Goal: Task Accomplishment & Management: Complete application form

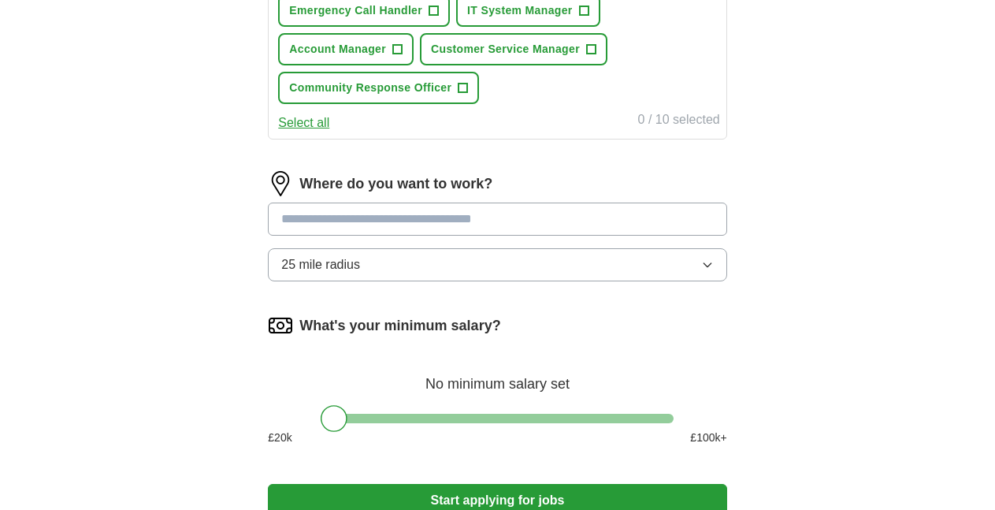
scroll to position [709, 0]
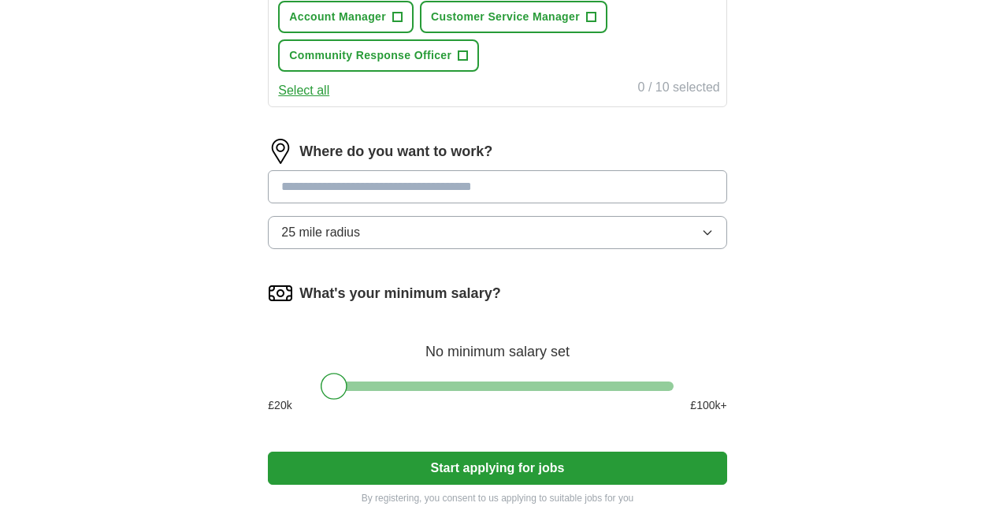
click at [571, 232] on button "25 mile radius" at bounding box center [497, 232] width 459 height 33
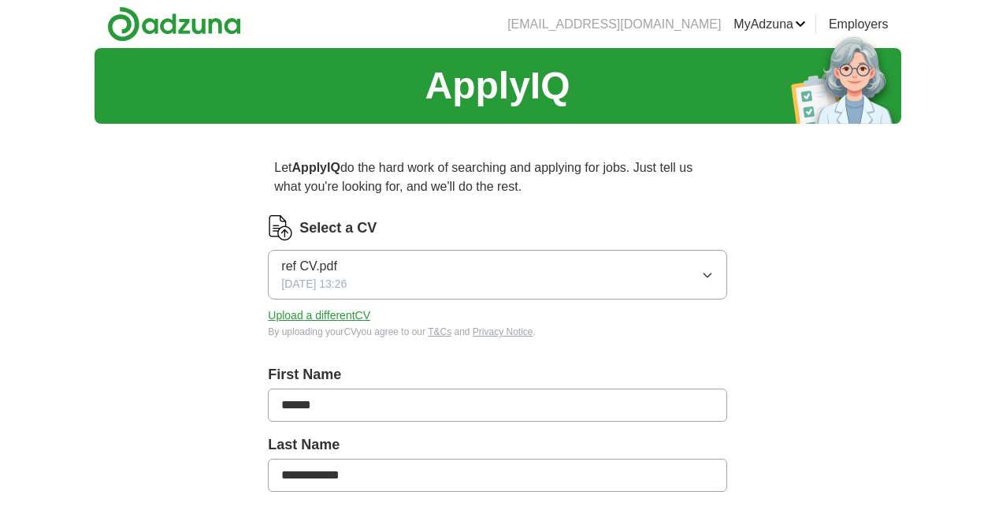
scroll to position [79, 0]
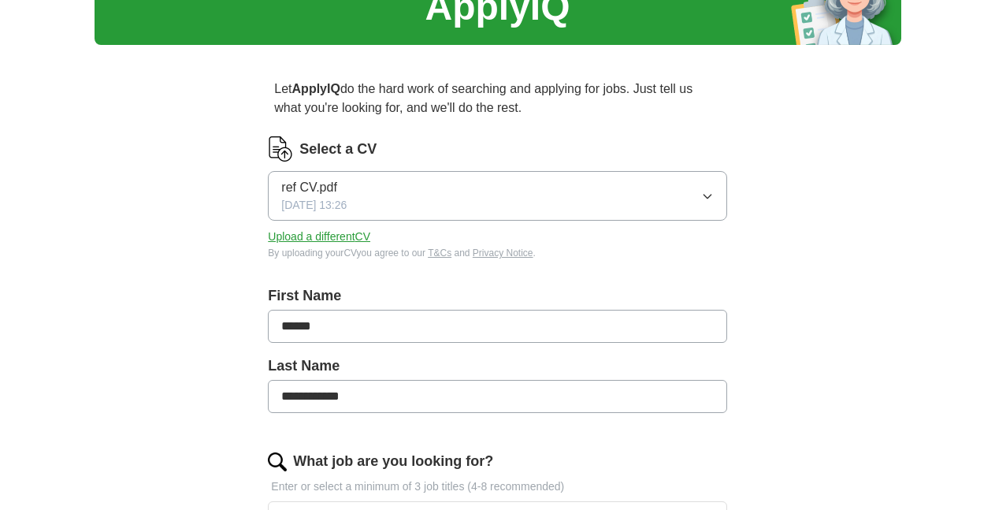
click at [548, 203] on button "ref CV.pdf [DATE] 13:26" at bounding box center [497, 196] width 459 height 50
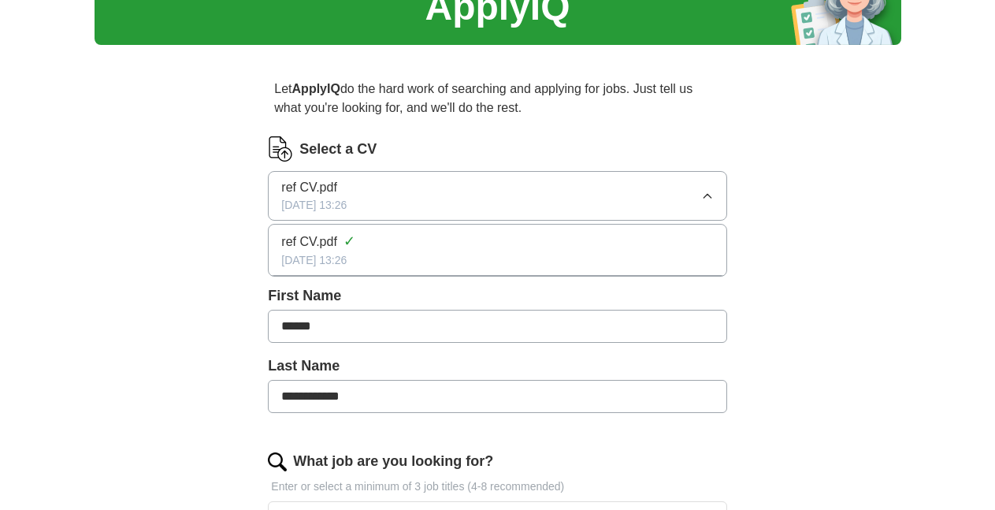
click at [718, 188] on button "ref CV.pdf [DATE] 13:26" at bounding box center [497, 196] width 459 height 50
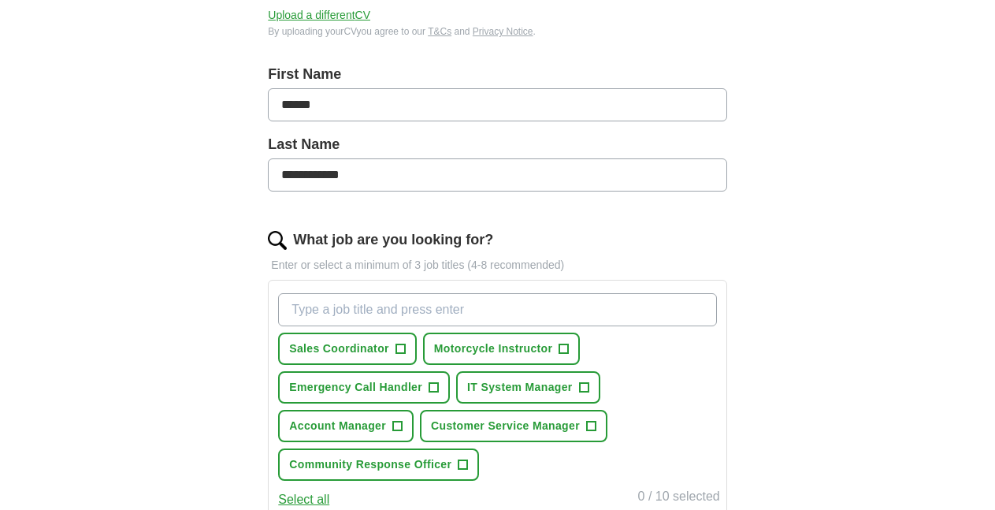
scroll to position [394, 0]
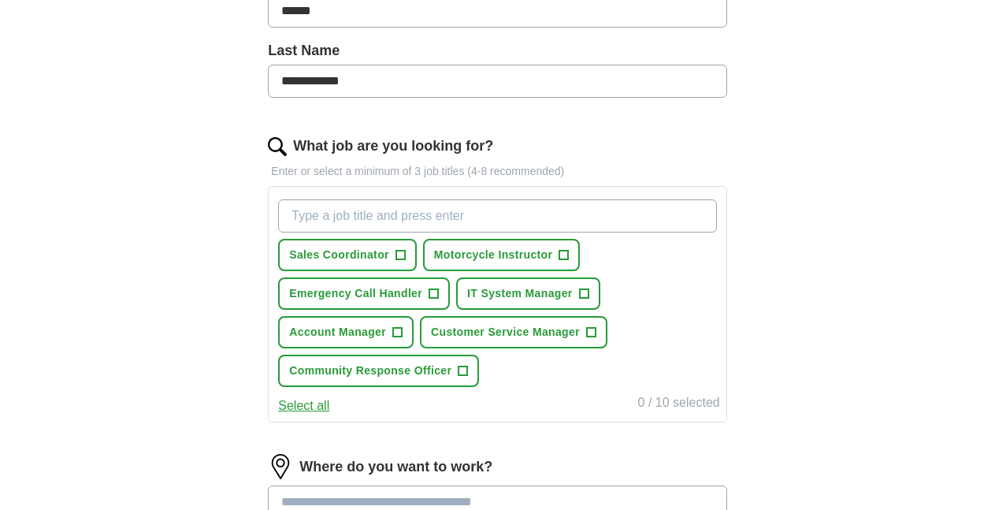
click at [386, 217] on input "What job are you looking for?" at bounding box center [497, 215] width 438 height 33
type input "PART time"
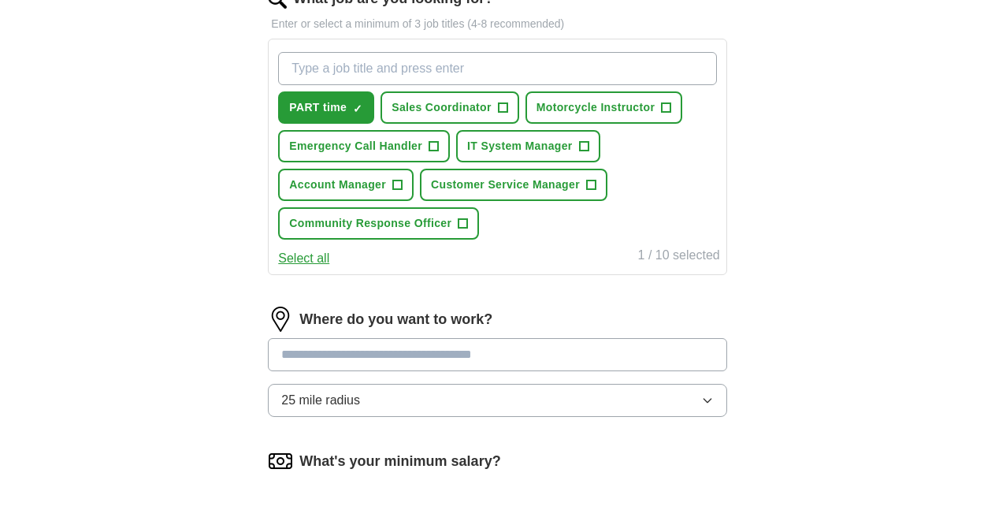
scroll to position [552, 0]
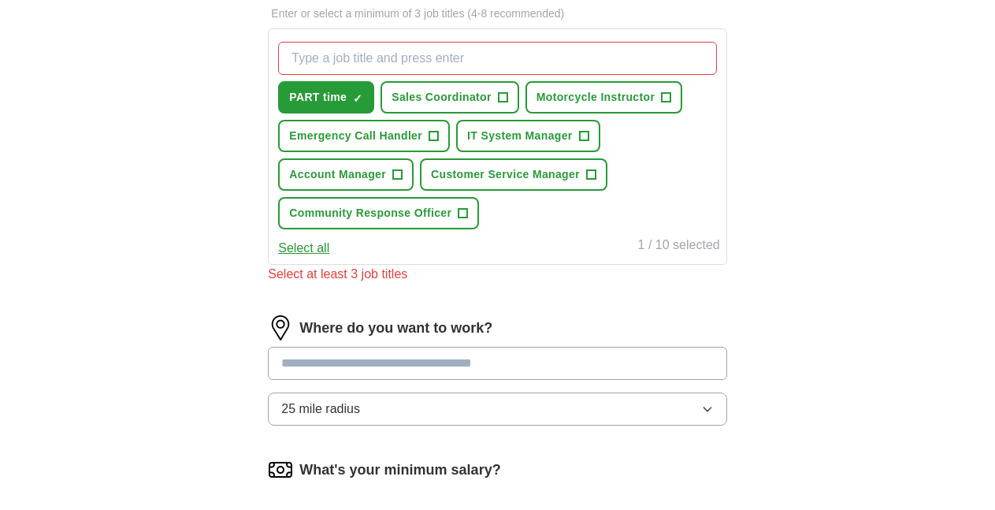
click at [549, 351] on input at bounding box center [497, 363] width 459 height 33
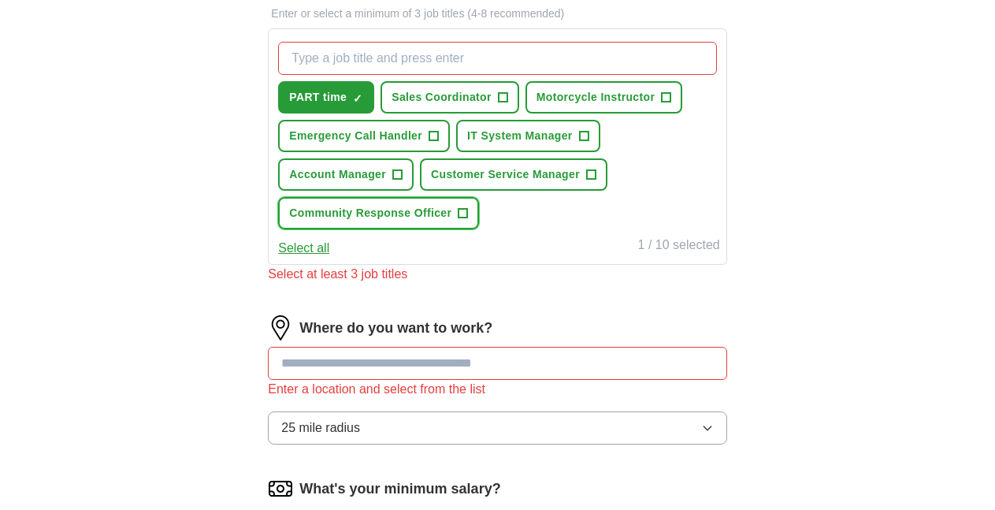
click at [381, 213] on span "Community Response Officer" at bounding box center [370, 213] width 162 height 17
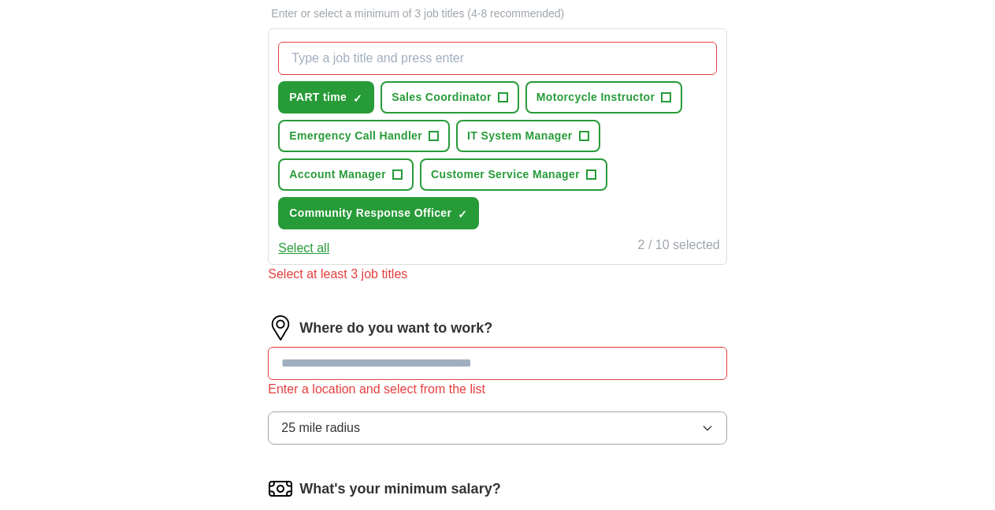
click at [306, 247] on button "Select all" at bounding box center [303, 248] width 51 height 19
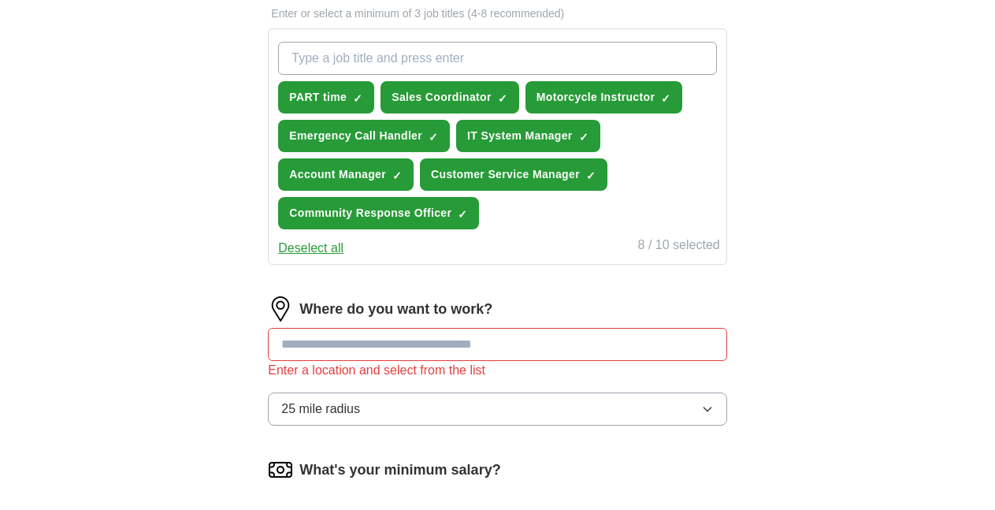
click at [326, 247] on button "Deselect all" at bounding box center [310, 248] width 65 height 19
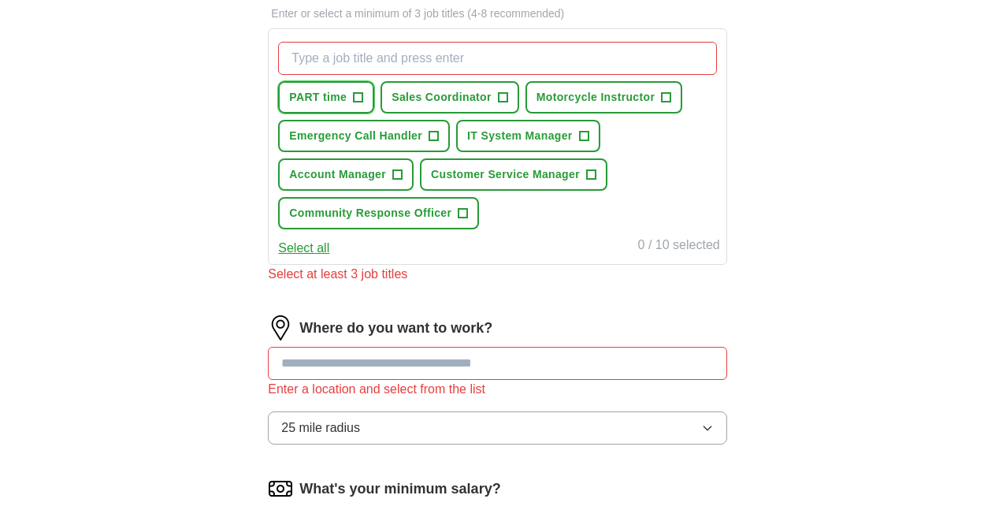
click at [350, 95] on button "PART time +" at bounding box center [326, 97] width 96 height 32
click at [419, 215] on span "Community Response Officer" at bounding box center [370, 213] width 162 height 17
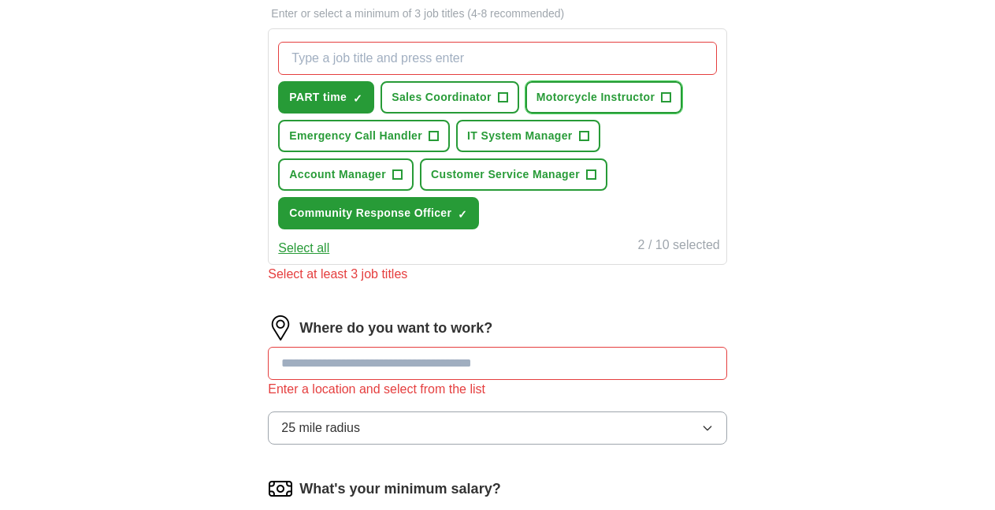
click at [642, 92] on span "Motorcycle Instructor" at bounding box center [596, 97] width 119 height 17
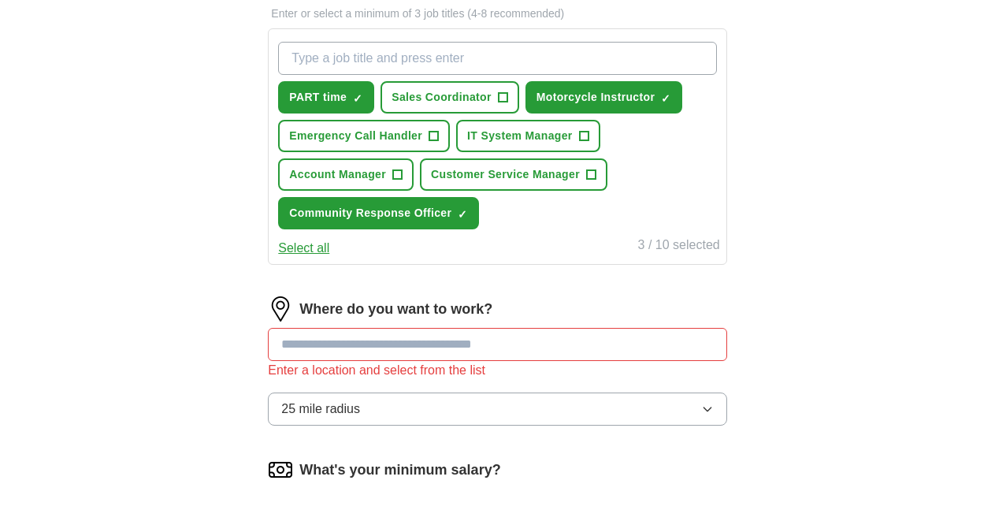
click at [562, 349] on input at bounding box center [497, 344] width 459 height 33
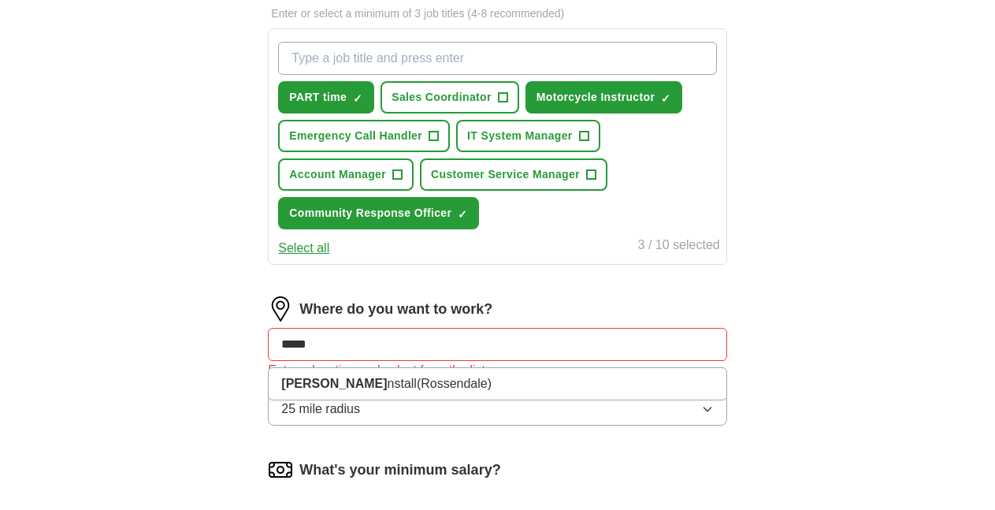
type input "******"
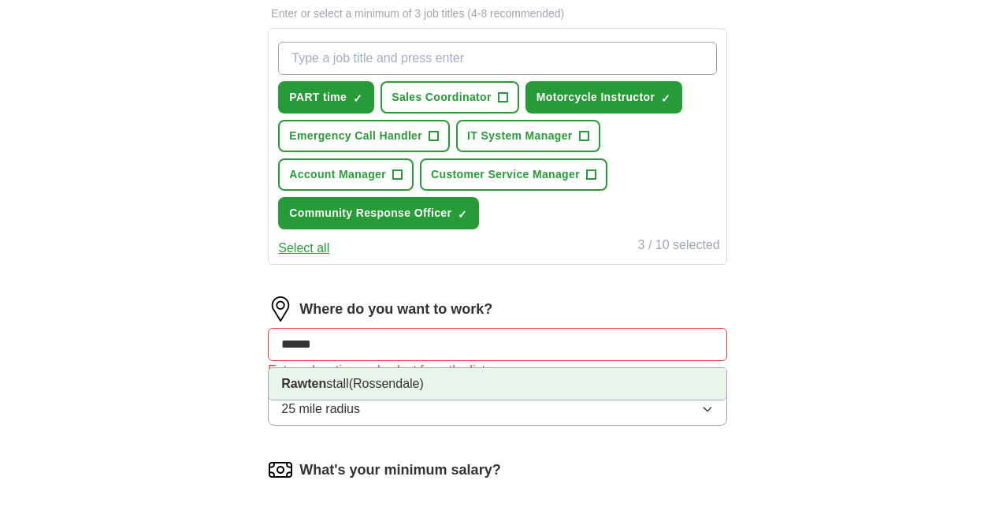
click at [341, 381] on li "Rawten stall (Rossendale)" at bounding box center [497, 384] width 457 height 32
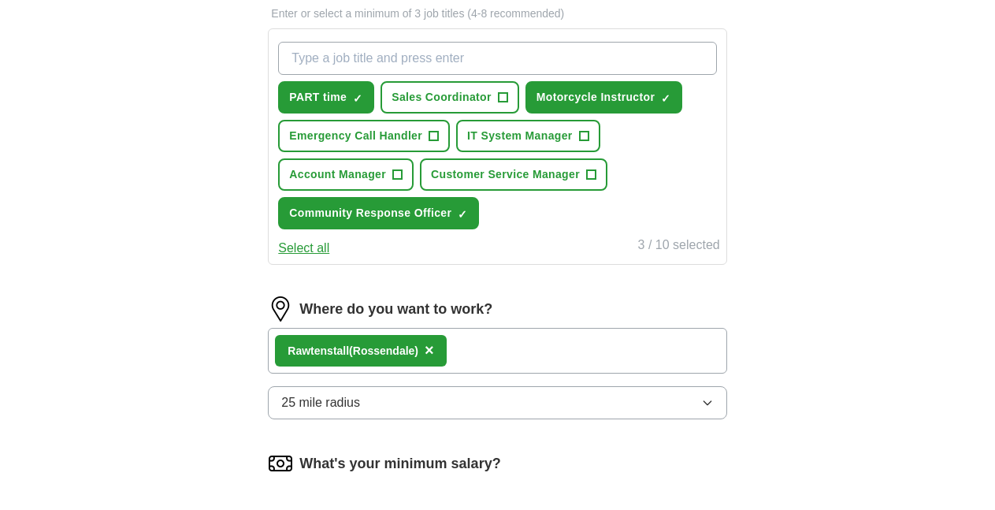
click at [362, 403] on button "25 mile radius" at bounding box center [497, 402] width 459 height 33
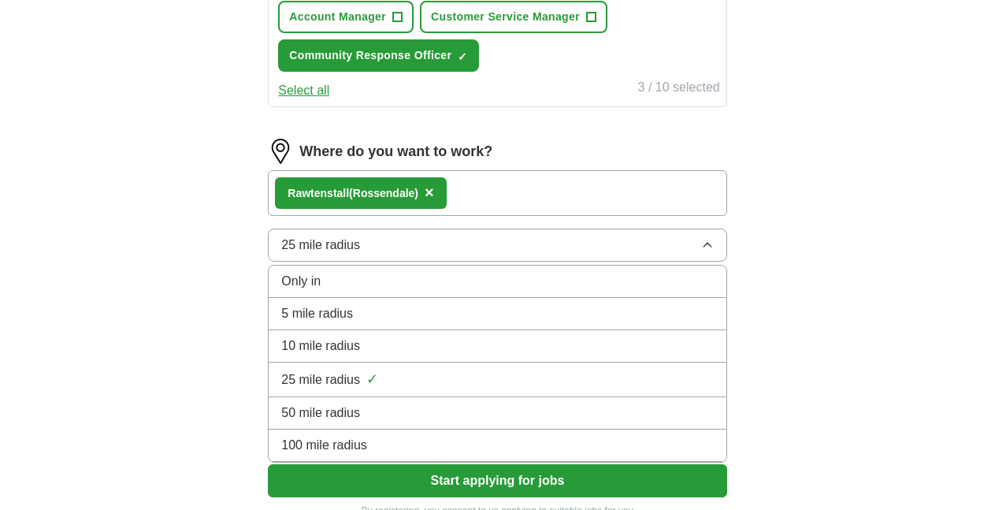
scroll to position [788, 0]
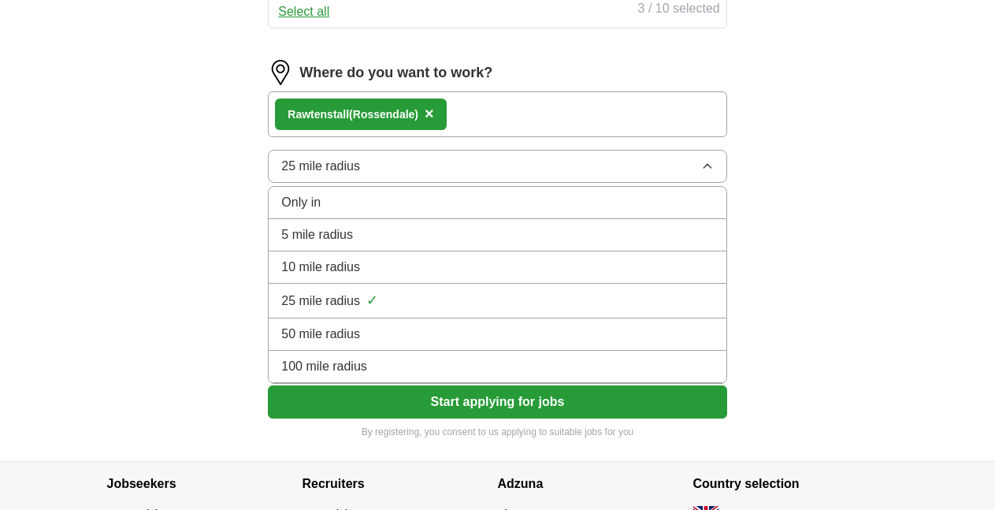
click at [459, 270] on div "10 mile radius" at bounding box center [497, 267] width 432 height 19
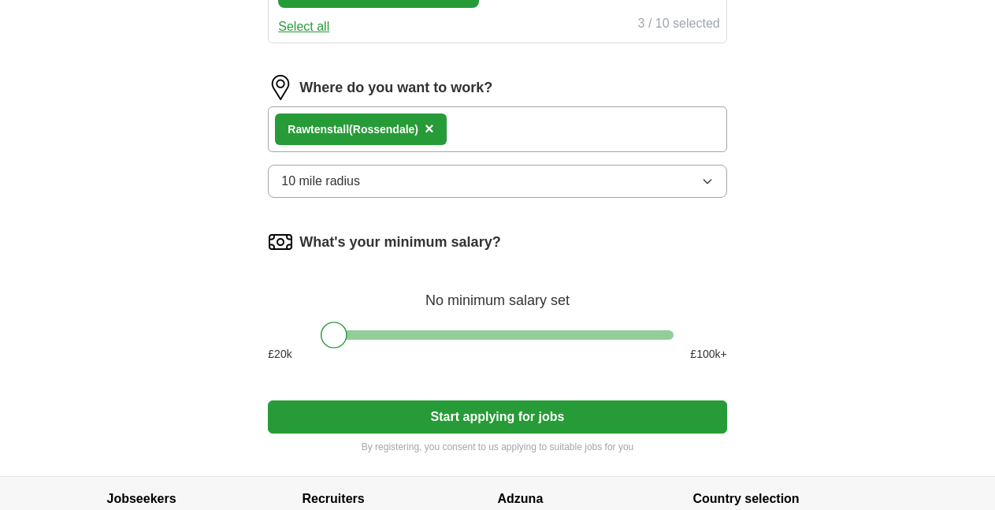
scroll to position [867, 0]
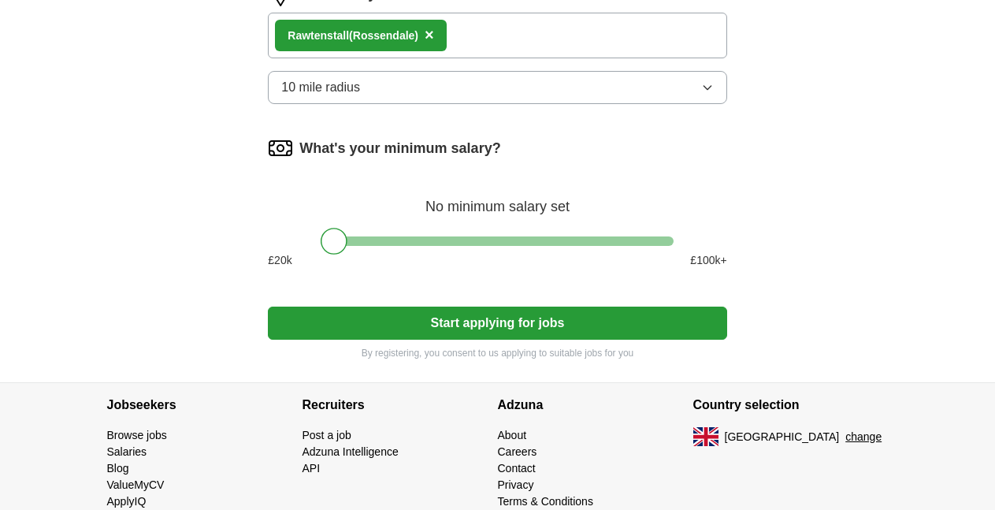
click at [550, 317] on button "Start applying for jobs" at bounding box center [497, 323] width 459 height 33
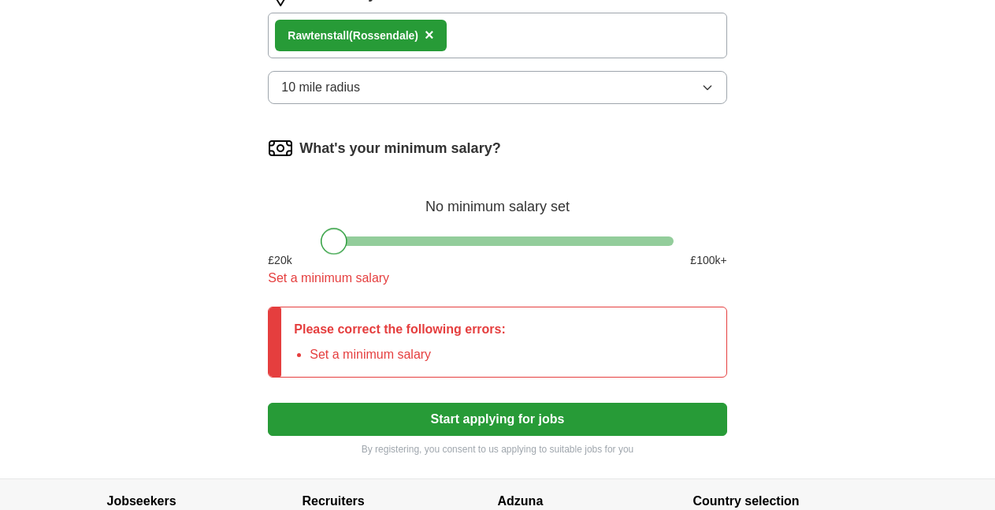
click at [329, 247] on div at bounding box center [334, 241] width 27 height 27
click at [341, 238] on div at bounding box center [334, 241] width 27 height 27
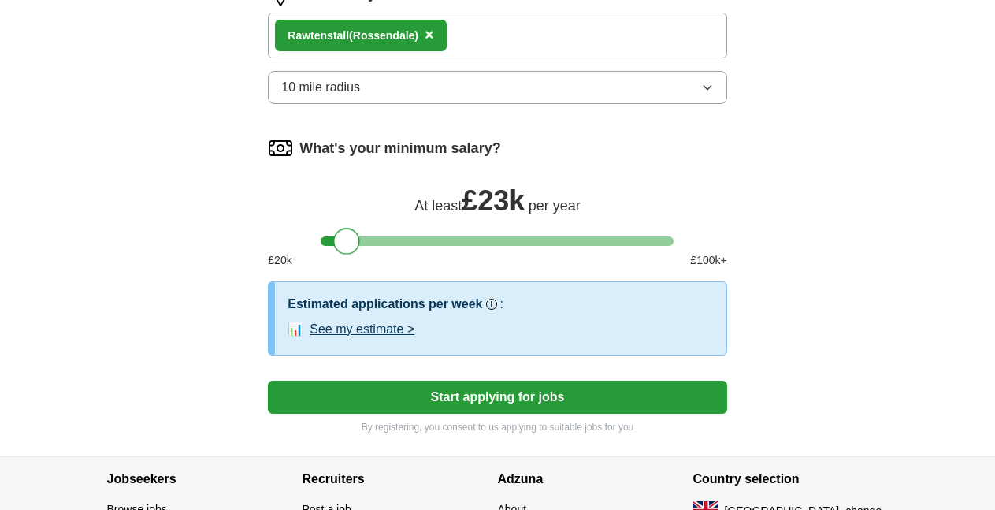
click at [350, 238] on div at bounding box center [497, 240] width 353 height 9
drag, startPoint x: 347, startPoint y: 236, endPoint x: 322, endPoint y: 235, distance: 24.4
click at [322, 235] on div at bounding box center [334, 241] width 27 height 27
click at [482, 394] on button "Start applying for jobs" at bounding box center [497, 397] width 459 height 33
